Goal: Task Accomplishment & Management: Manage account settings

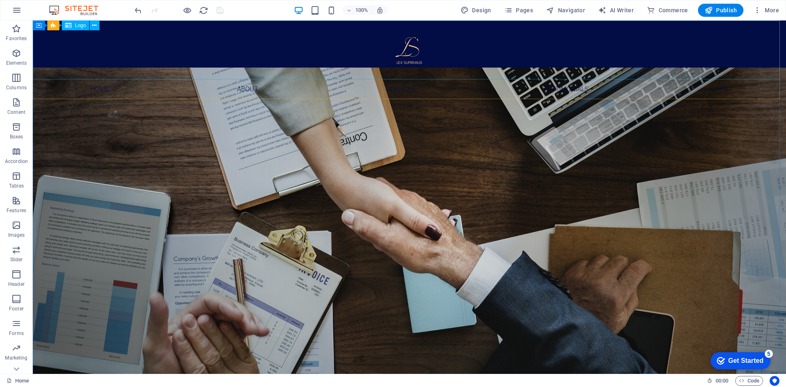
click at [77, 26] on span "Logo" at bounding box center [80, 25] width 11 height 5
click at [0, 0] on icon at bounding box center [0, 0] width 0 height 0
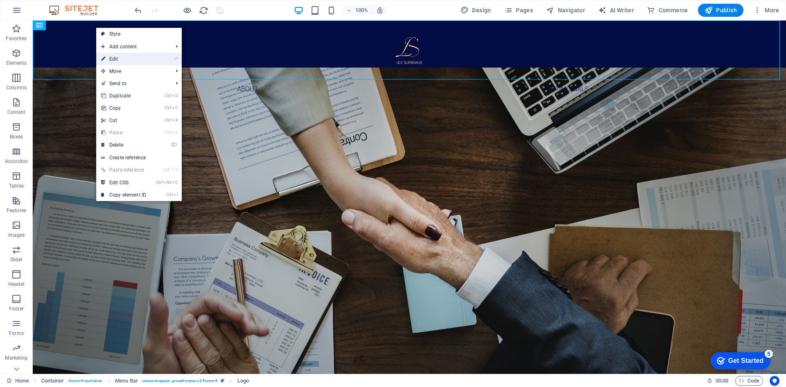
click at [124, 58] on link "⏎ Edit" at bounding box center [123, 59] width 55 height 12
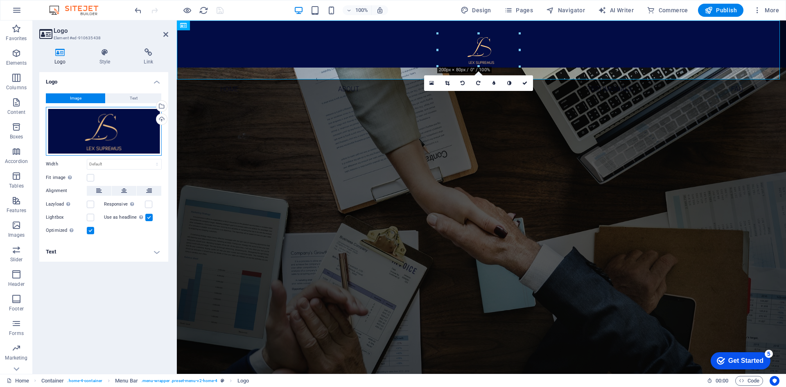
click at [138, 120] on div "Drag files here, click to choose files or select files from Files or our free s…" at bounding box center [104, 131] width 116 height 49
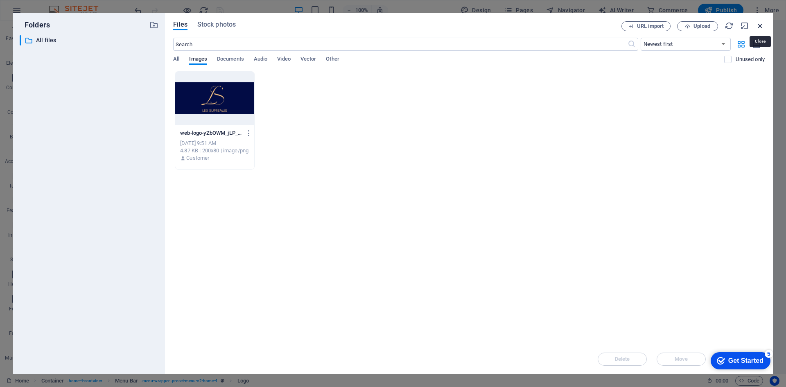
click at [762, 27] on icon "button" at bounding box center [760, 25] width 9 height 9
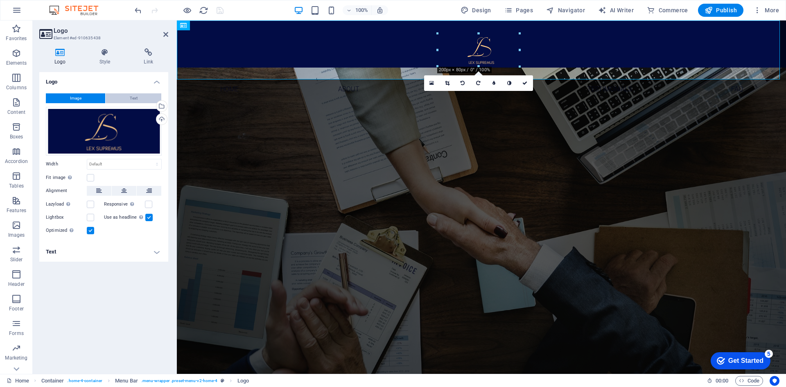
click at [138, 98] on button "Text" at bounding box center [134, 98] width 56 height 10
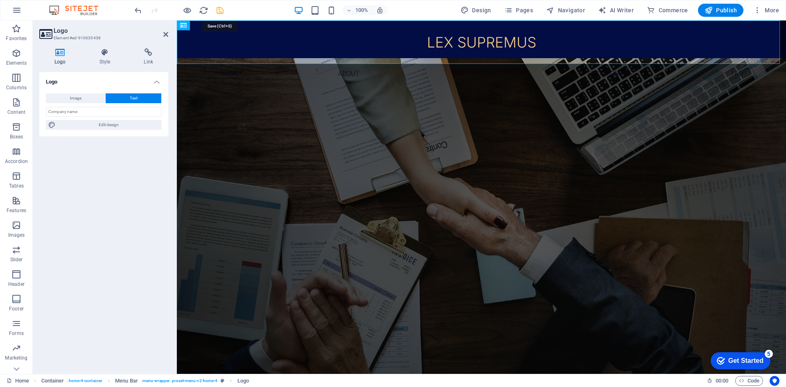
click at [220, 11] on icon "save" at bounding box center [219, 10] width 9 height 9
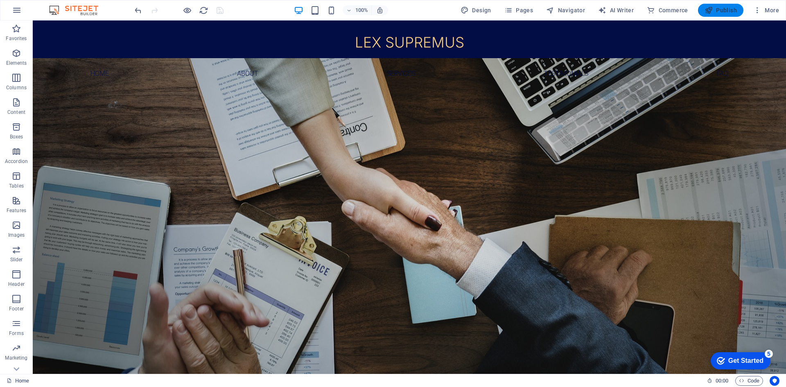
click at [717, 11] on span "Publish" at bounding box center [720, 10] width 32 height 8
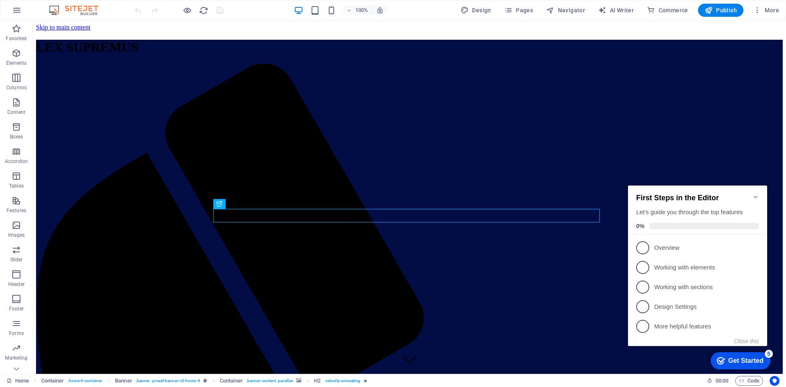
click at [753, 194] on icon "Minimize checklist" at bounding box center [755, 197] width 7 height 7
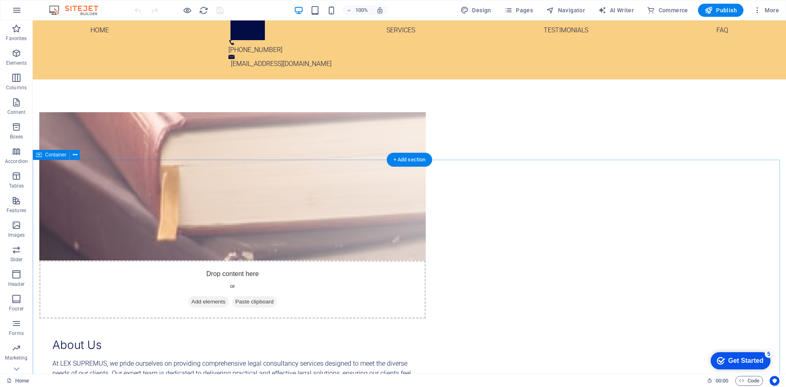
scroll to position [529, 0]
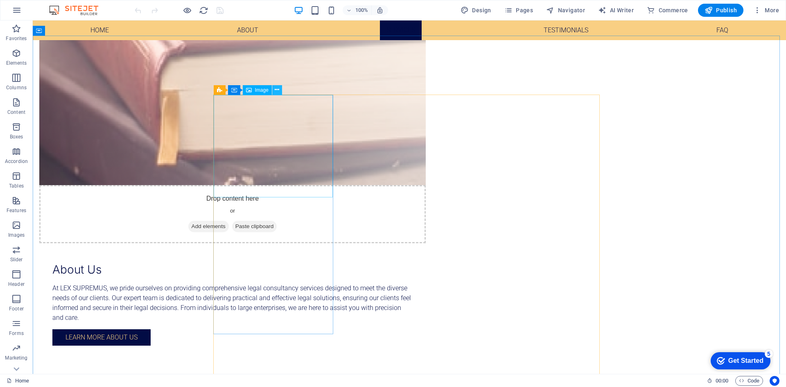
click at [277, 90] on icon at bounding box center [277, 90] width 5 height 9
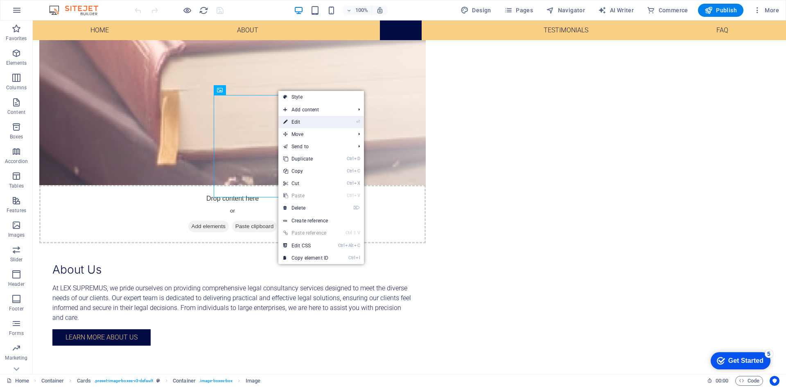
click at [311, 120] on link "⏎ Edit" at bounding box center [305, 122] width 55 height 12
select select "vw"
select select "px"
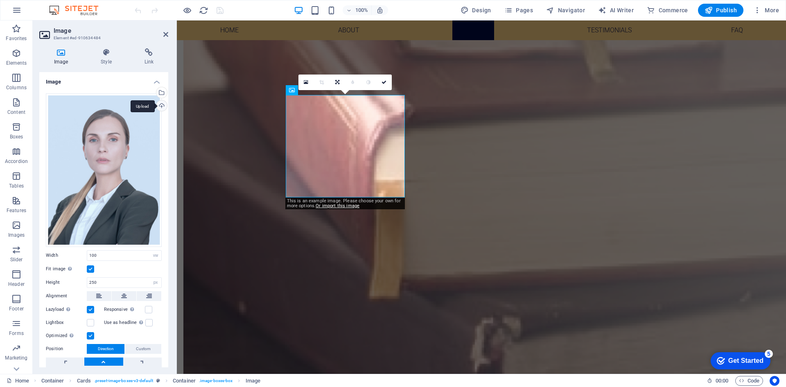
click at [161, 106] on div "Upload" at bounding box center [161, 106] width 12 height 12
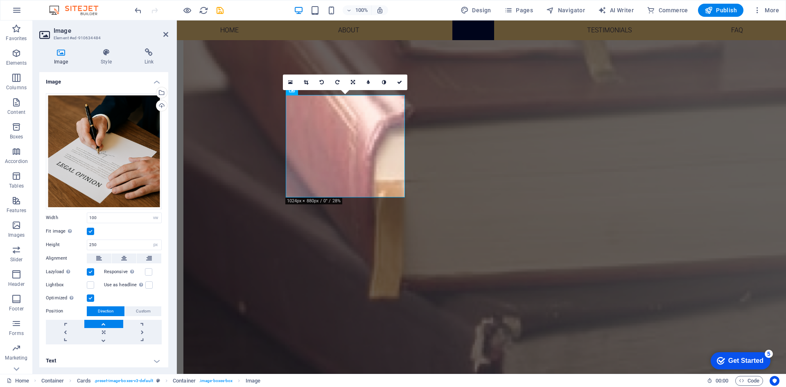
scroll to position [2, 0]
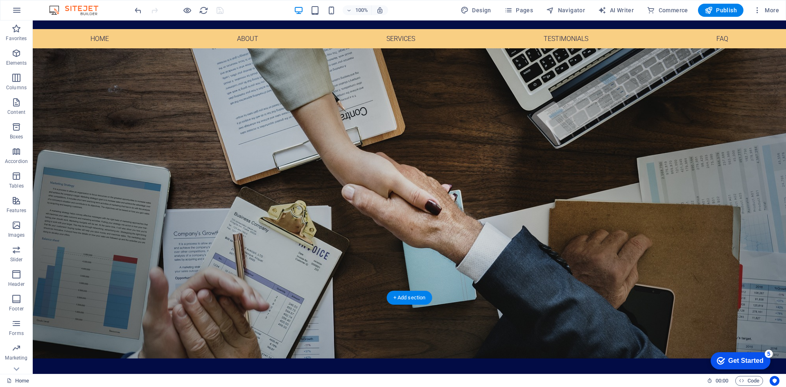
scroll to position [0, 0]
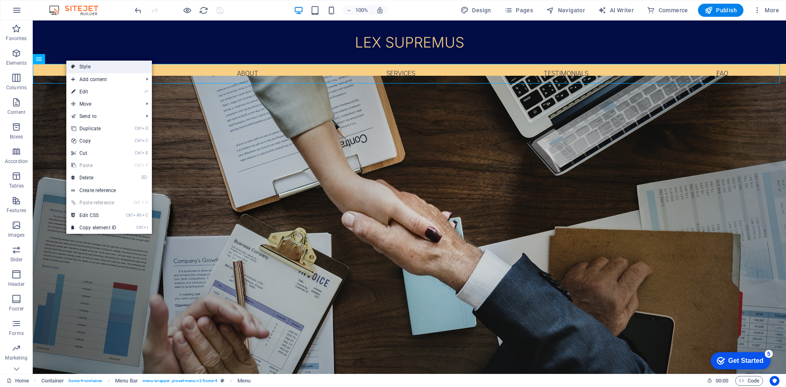
click at [70, 66] on link "Style" at bounding box center [109, 67] width 86 height 12
select select "rem"
select select "preset-menu-v2-home-4"
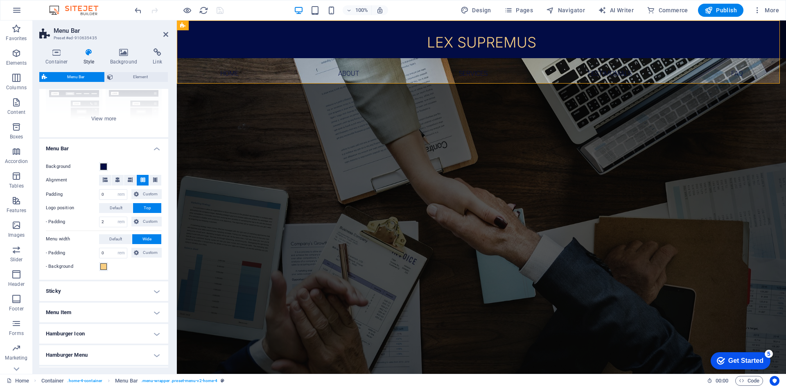
scroll to position [141, 0]
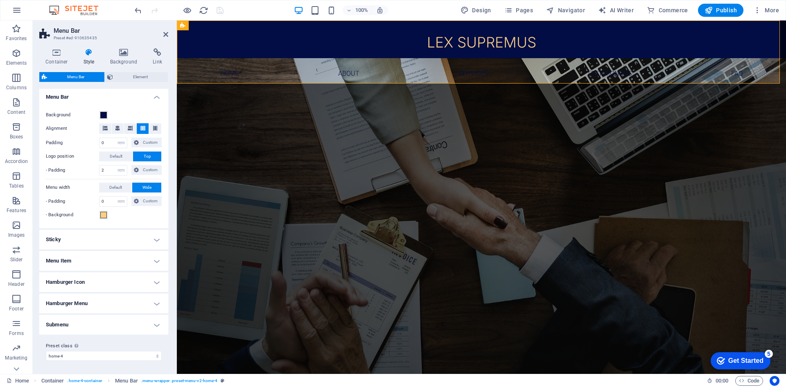
click at [109, 240] on h4 "Sticky" at bounding box center [103, 240] width 129 height 20
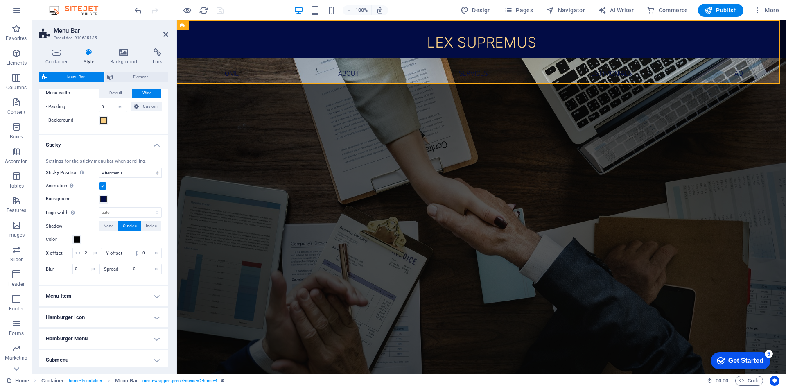
scroll to position [281, 0]
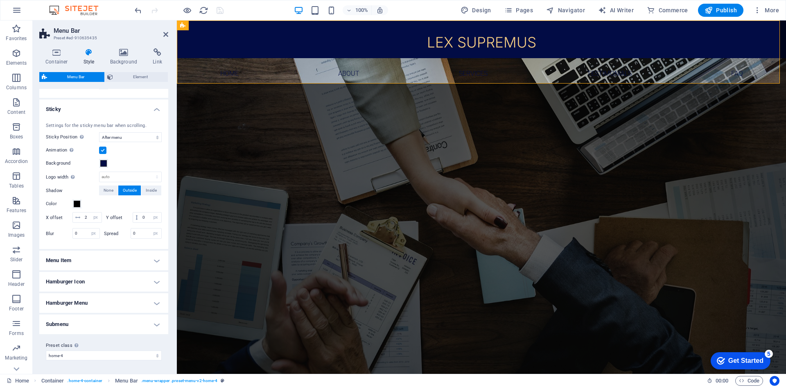
click at [106, 257] on h4 "Menu Item" at bounding box center [103, 260] width 129 height 20
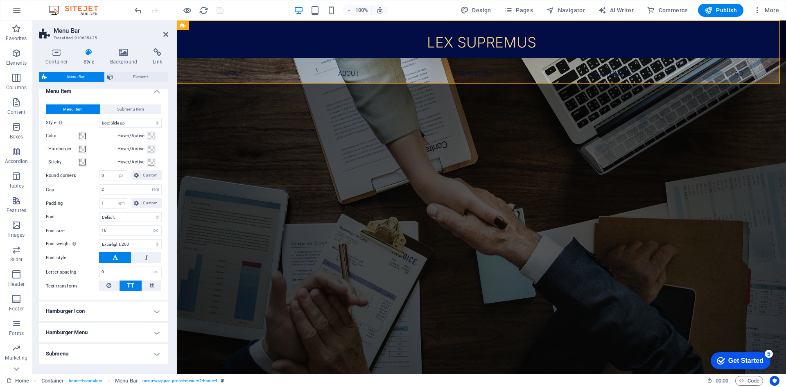
scroll to position [398, 0]
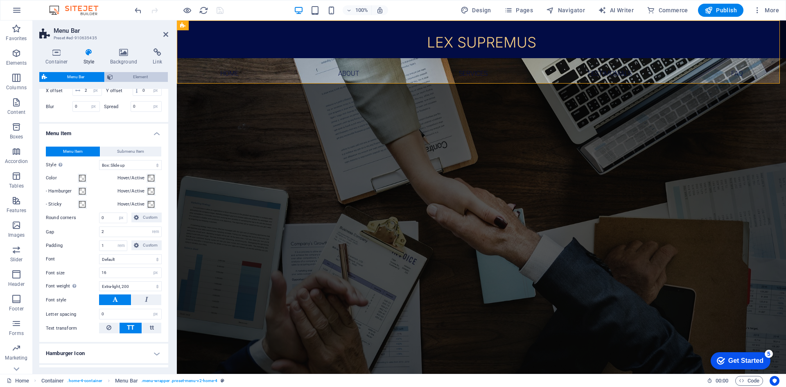
click at [138, 81] on span "Element" at bounding box center [140, 77] width 50 height 10
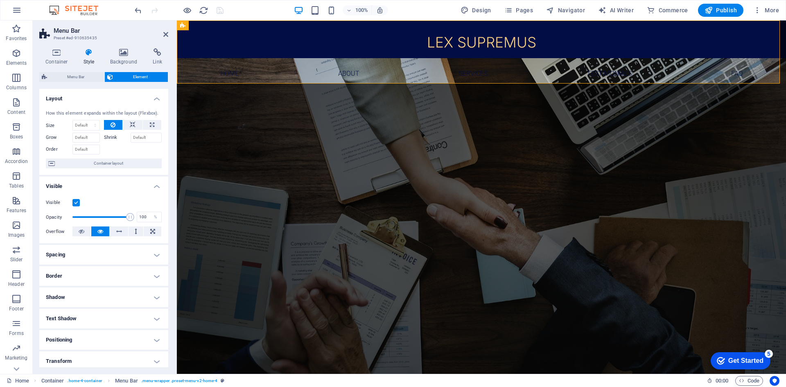
click at [133, 95] on h4 "Layout" at bounding box center [103, 96] width 129 height 15
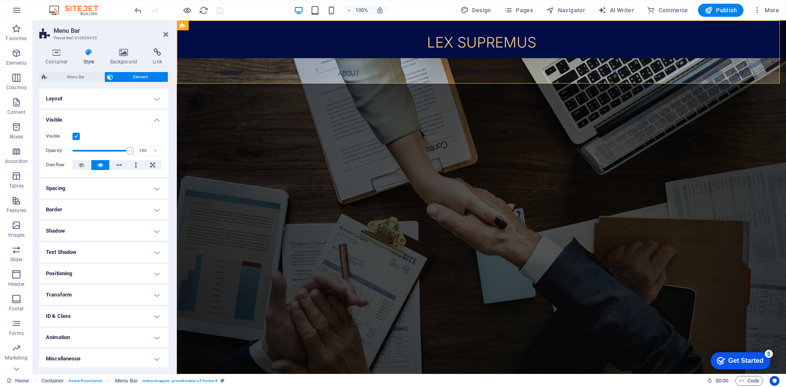
click at [132, 114] on h4 "Visible" at bounding box center [103, 117] width 129 height 15
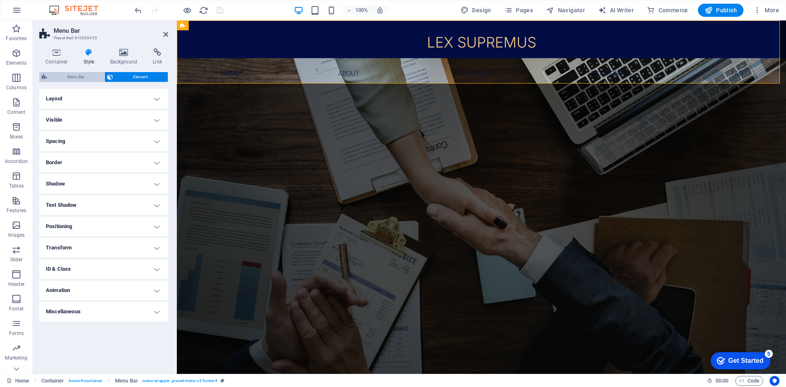
click at [78, 81] on span "Menu Bar" at bounding box center [76, 77] width 52 height 10
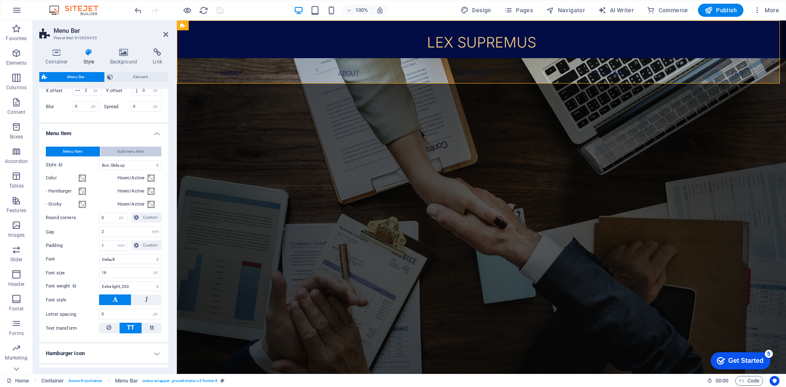
click at [129, 156] on span "Submenu Item" at bounding box center [130, 152] width 27 height 10
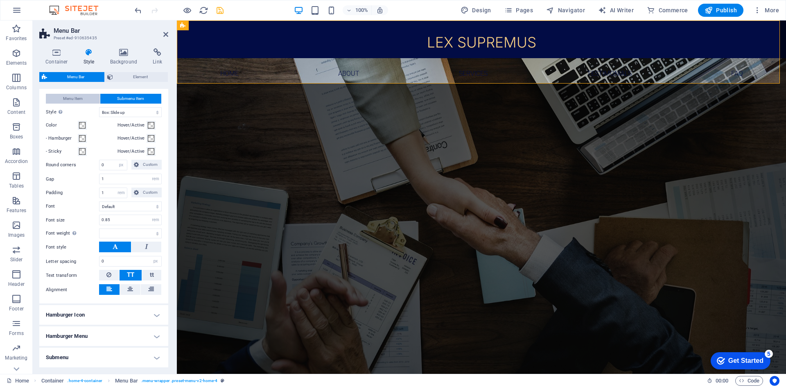
scroll to position [412, 0]
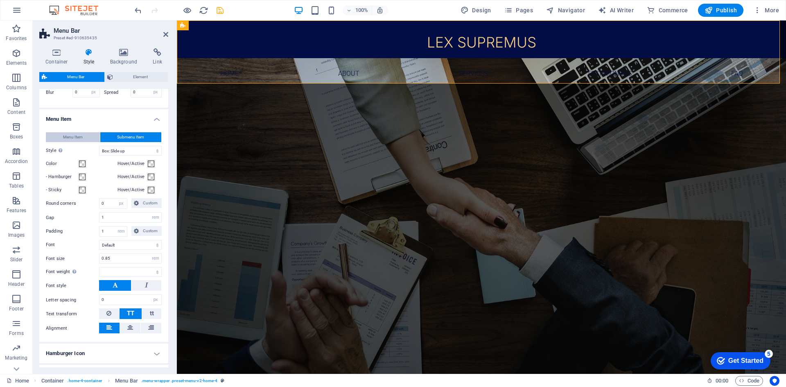
click at [82, 142] on button "Menu Item" at bounding box center [73, 137] width 54 height 10
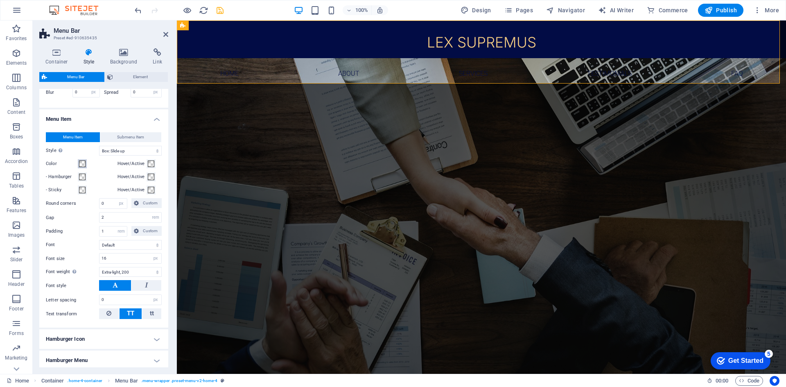
click at [82, 167] on span at bounding box center [82, 163] width 7 height 7
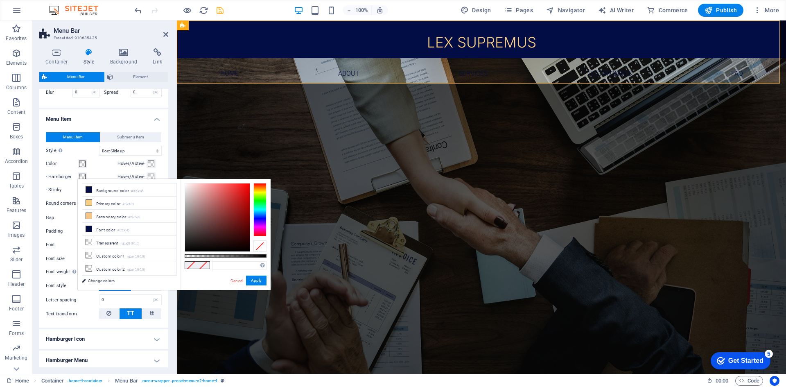
click at [83, 167] on span at bounding box center [82, 163] width 7 height 7
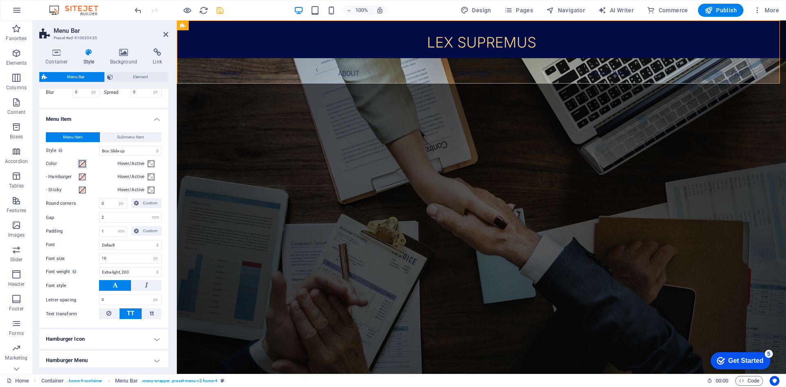
click at [83, 167] on span at bounding box center [82, 163] width 7 height 7
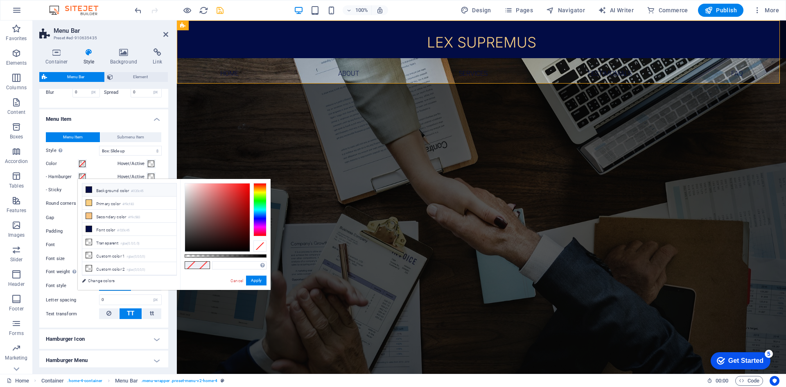
click at [96, 189] on li "Background color #020c45" at bounding box center [129, 189] width 94 height 13
type input "#020c45"
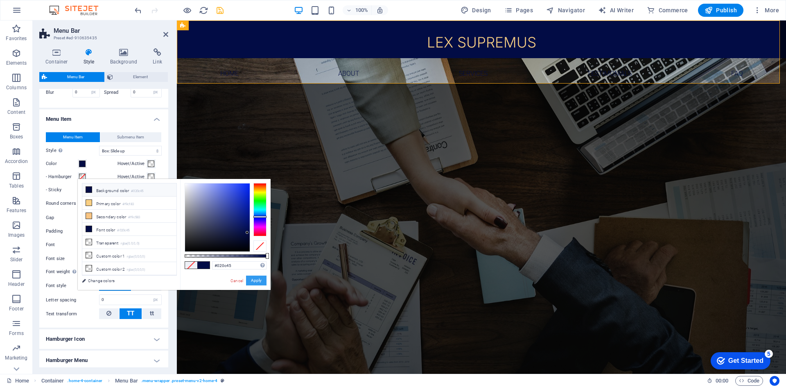
click at [257, 282] on button "Apply" at bounding box center [256, 280] width 20 height 10
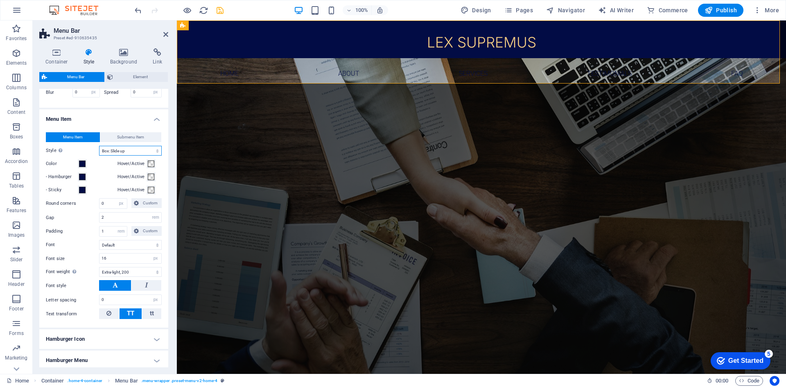
click at [138, 156] on select "Plain Text color Box: Fade Box: Flip vertical Box: Flip horizontal Box: Slide d…" at bounding box center [130, 151] width 63 height 10
click at [219, 12] on icon "save" at bounding box center [219, 10] width 9 height 9
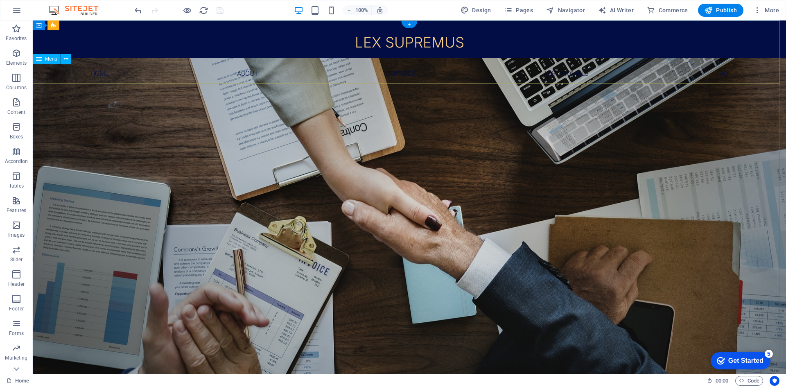
click at [241, 69] on nav "Home About Services Testimonials FAQ" at bounding box center [409, 74] width 753 height 20
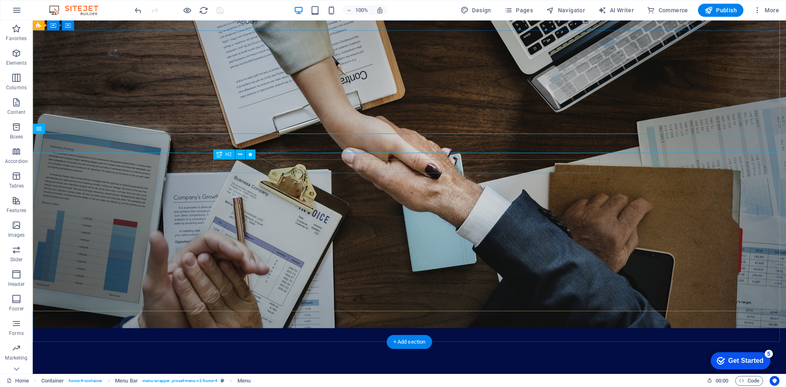
scroll to position [0, 0]
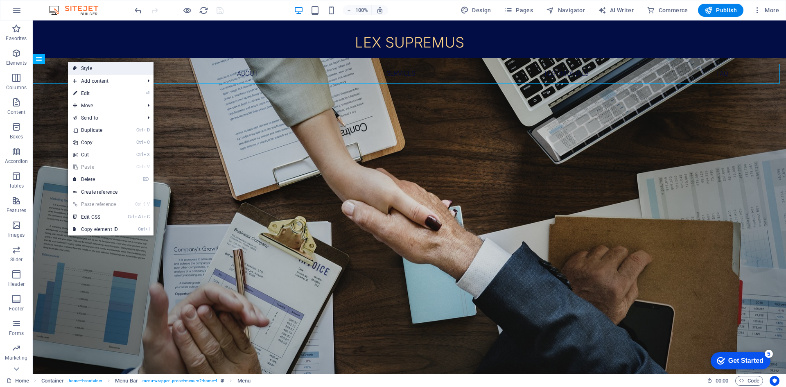
click at [74, 67] on icon at bounding box center [75, 68] width 4 height 12
select select "rem"
select select "sticky_menu"
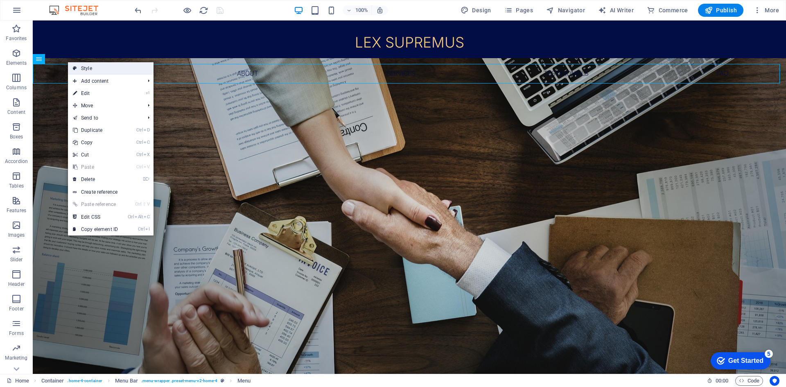
select select "px"
select select "hover_box_bottom"
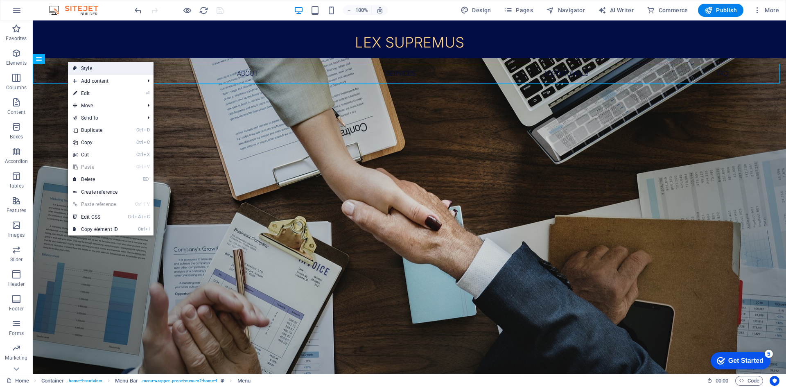
select select "px"
select select "rem"
select select "px"
select select "200"
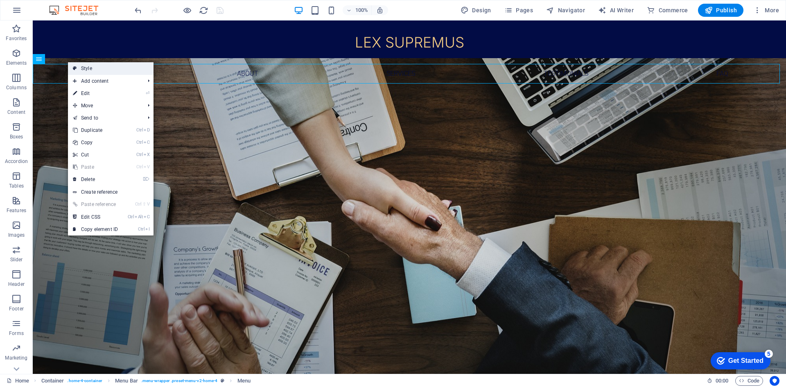
select select "px"
select select "preset-menu-v2-home-4"
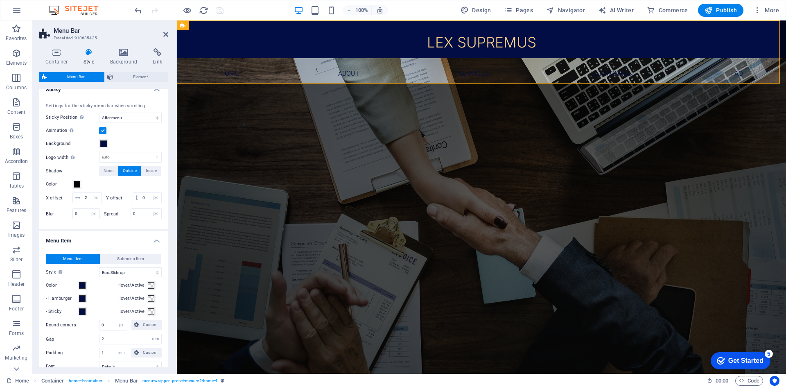
scroll to position [409, 0]
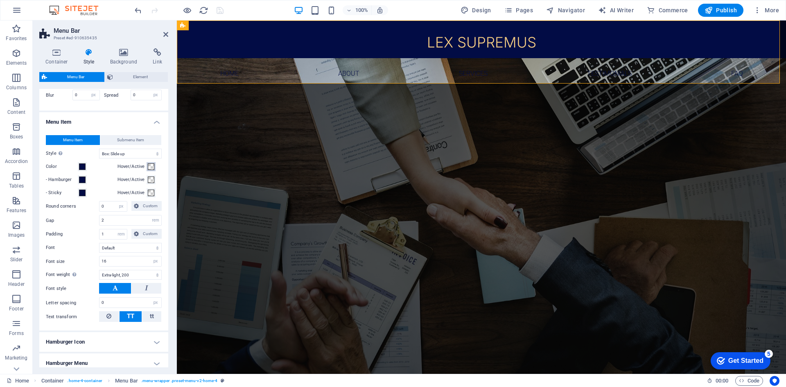
click at [150, 170] on span at bounding box center [151, 166] width 7 height 7
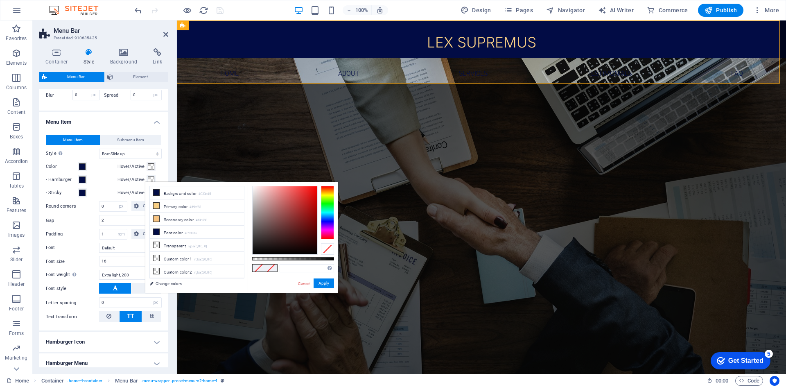
click at [150, 170] on span at bounding box center [151, 166] width 7 height 7
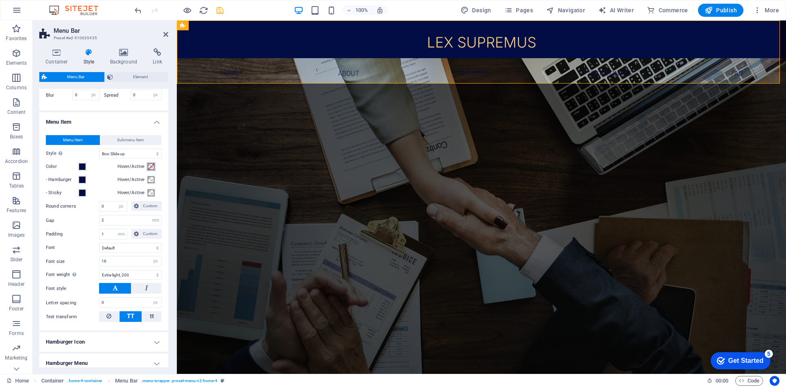
click at [150, 170] on span at bounding box center [151, 166] width 7 height 7
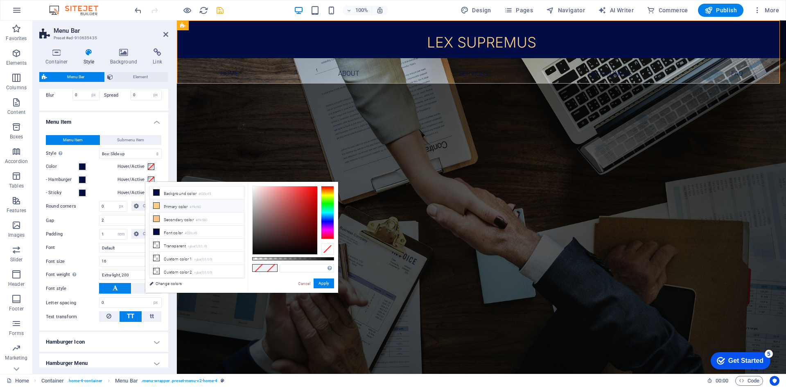
click at [163, 207] on li "Primary color #f9cf83" at bounding box center [197, 205] width 94 height 13
type input "#f9cf83"
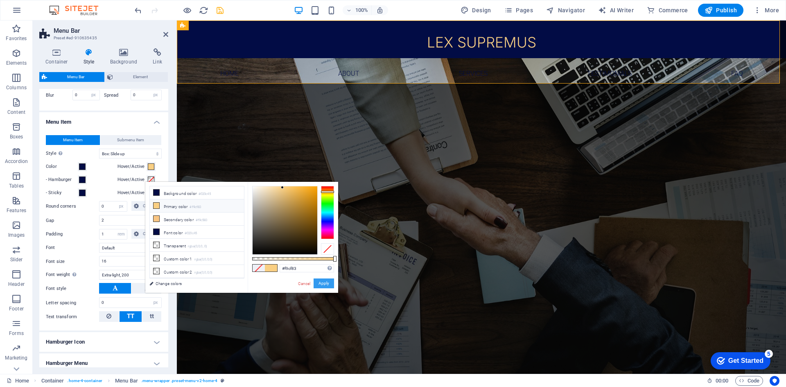
click at [329, 281] on button "Apply" at bounding box center [323, 283] width 20 height 10
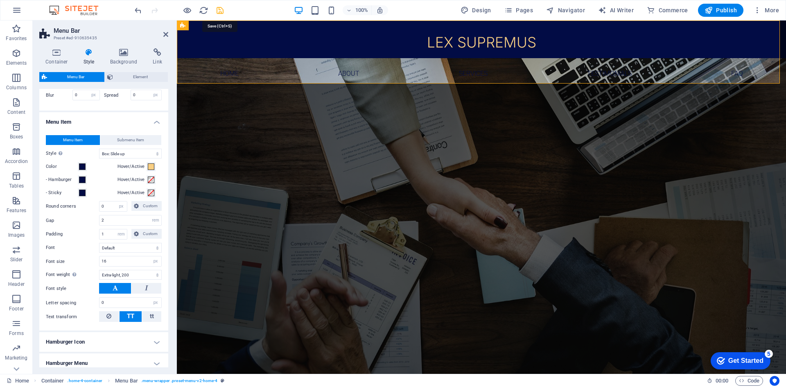
click at [222, 11] on icon "save" at bounding box center [219, 10] width 9 height 9
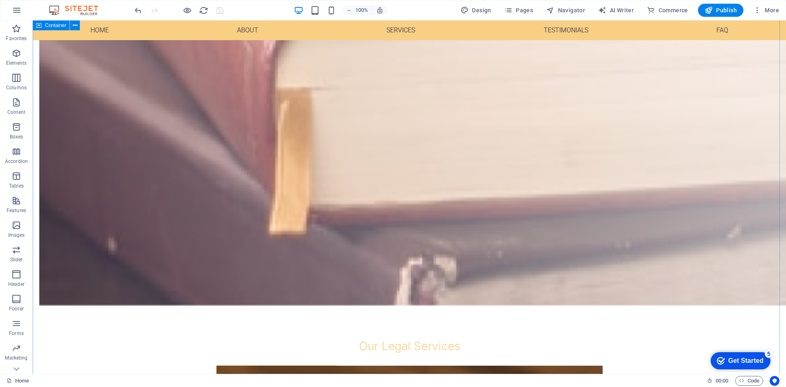
scroll to position [532, 0]
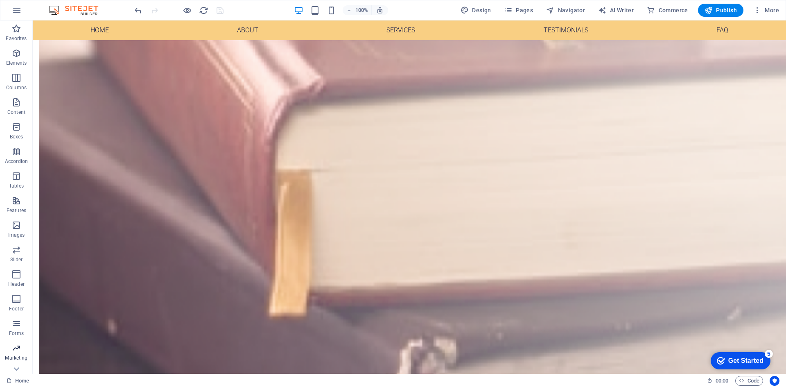
click at [15, 348] on icon "button" at bounding box center [16, 348] width 10 height 10
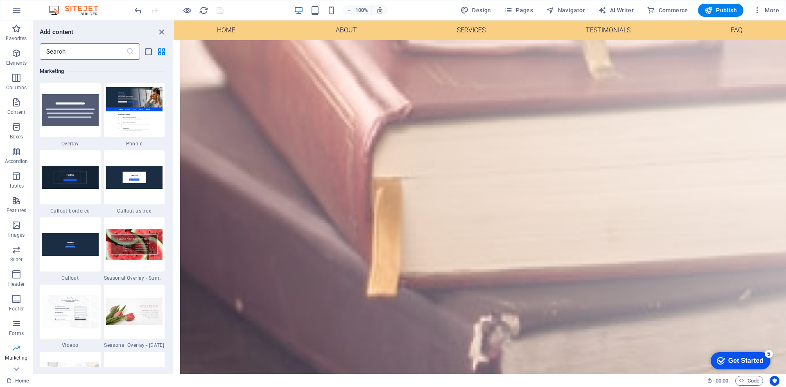
scroll to position [40, 0]
click at [20, 343] on p "Collections" at bounding box center [16, 342] width 25 height 7
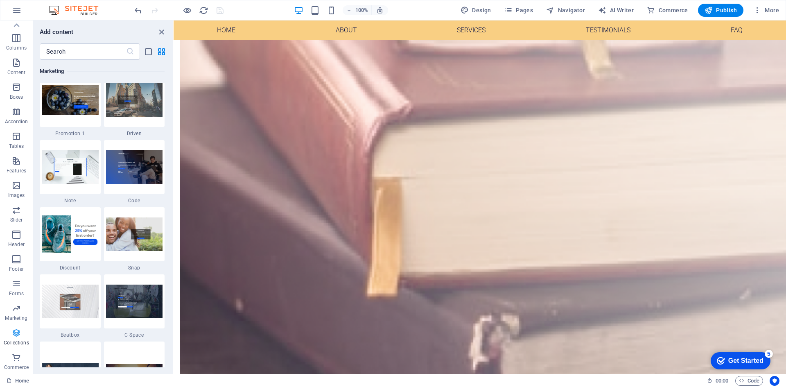
scroll to position [7492, 0]
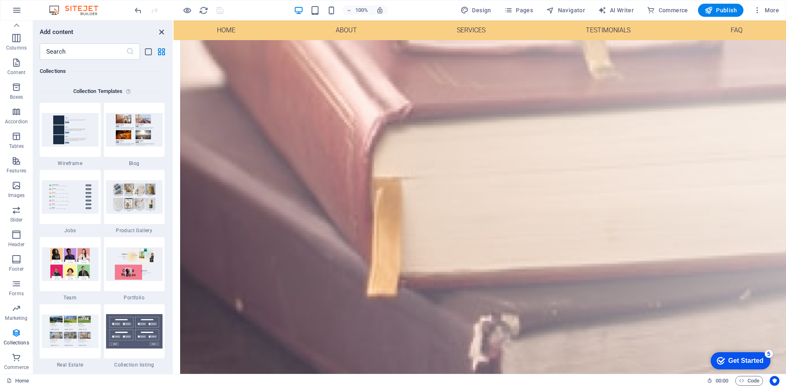
click at [159, 33] on icon "close panel" at bounding box center [161, 31] width 9 height 9
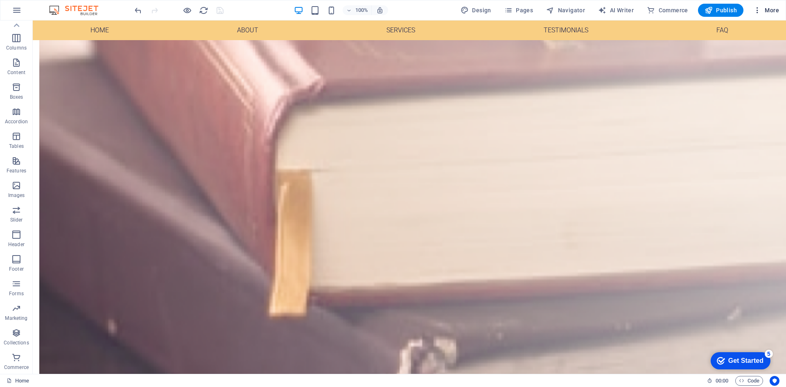
click at [773, 5] on button "More" at bounding box center [766, 10] width 32 height 13
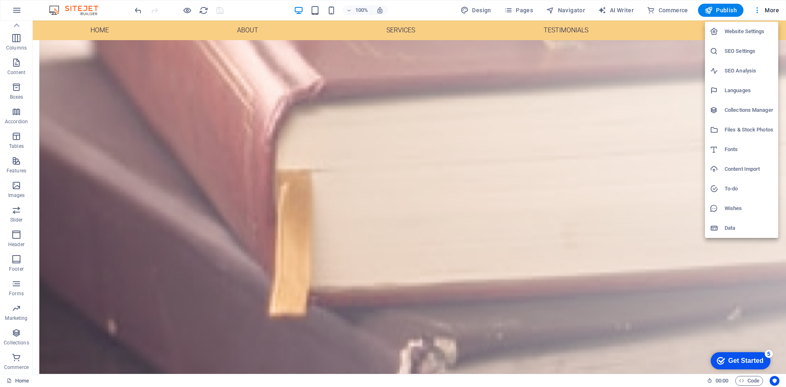
click at [759, 51] on h6 "SEO Settings" at bounding box center [748, 51] width 49 height 10
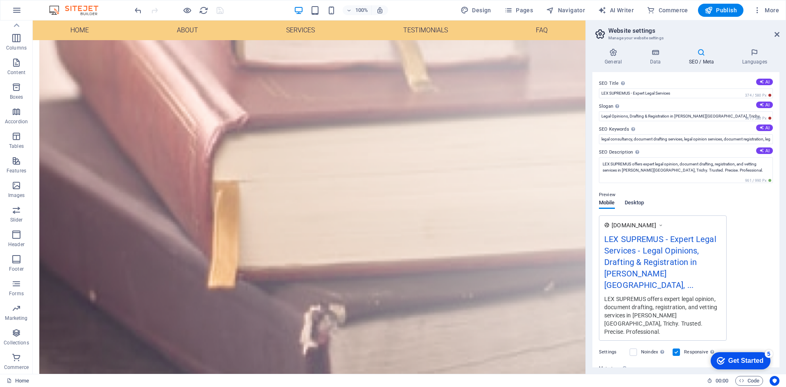
click at [638, 203] on span "Desktop" at bounding box center [635, 203] width 20 height 11
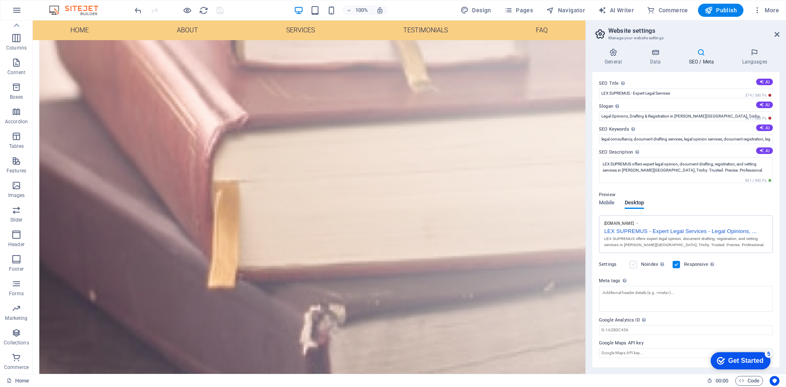
click at [631, 266] on label at bounding box center [632, 264] width 7 height 7
click at [0, 0] on input "Noindex Instruct search engines to exclude this website from search results." at bounding box center [0, 0] width 0 height 0
click at [755, 48] on div "General Data SEO / Meta Languages Website name LEX SUPREMUS Logo Drag files her…" at bounding box center [686, 208] width 200 height 332
click at [755, 52] on icon at bounding box center [754, 52] width 50 height 8
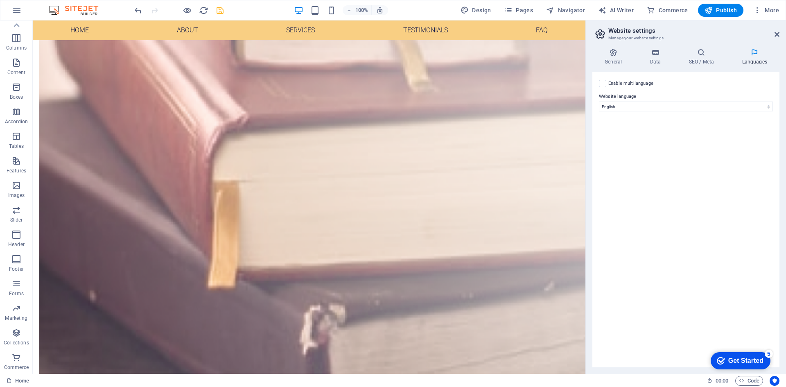
click at [642, 85] on label "Enable multilanguage To disable multilanguage delete all languages until only o…" at bounding box center [630, 84] width 45 height 10
click at [0, 0] on input "Enable multilanguage To disable multilanguage delete all languages until only o…" at bounding box center [0, 0] width 0 height 0
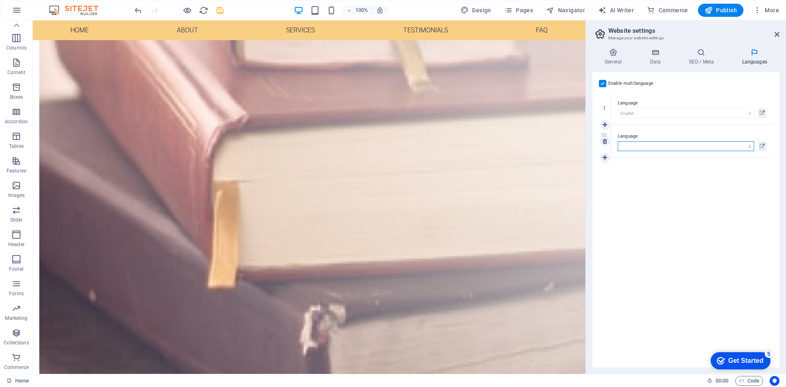
click at [666, 145] on select "Abkhazian Afar Afrikaans Akan Albanian Amharic Arabic Aragonese Armenian Assame…" at bounding box center [686, 146] width 136 height 10
select select "156"
click at [618, 141] on select "Abkhazian Afar Afrikaans Akan Albanian Amharic Arabic Aragonese Armenian Assame…" at bounding box center [686, 146] width 136 height 10
click at [617, 59] on h4 "General" at bounding box center [614, 56] width 45 height 17
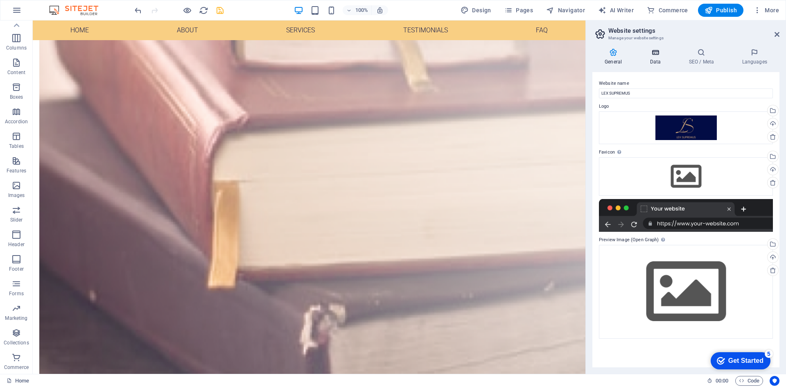
click at [650, 56] on icon at bounding box center [655, 52] width 36 height 8
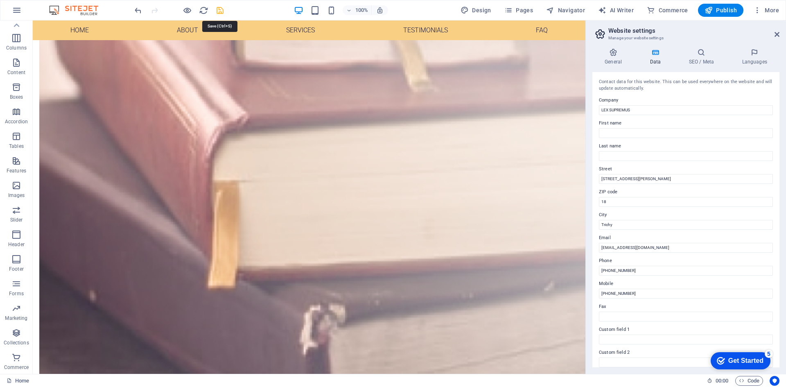
click at [223, 9] on icon "save" at bounding box center [219, 10] width 9 height 9
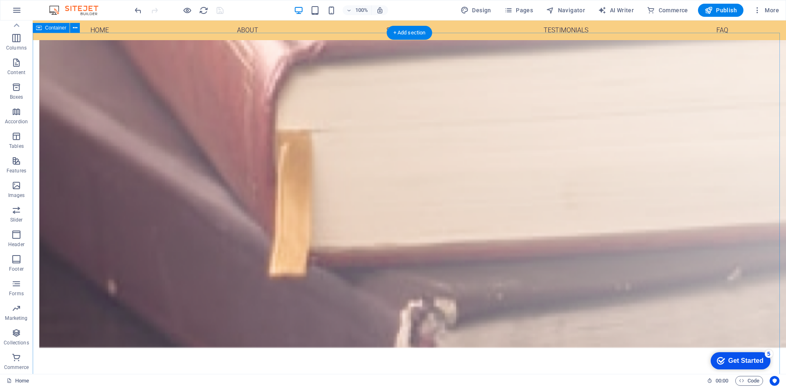
scroll to position [655, 0]
